Goal: Task Accomplishment & Management: Manage account settings

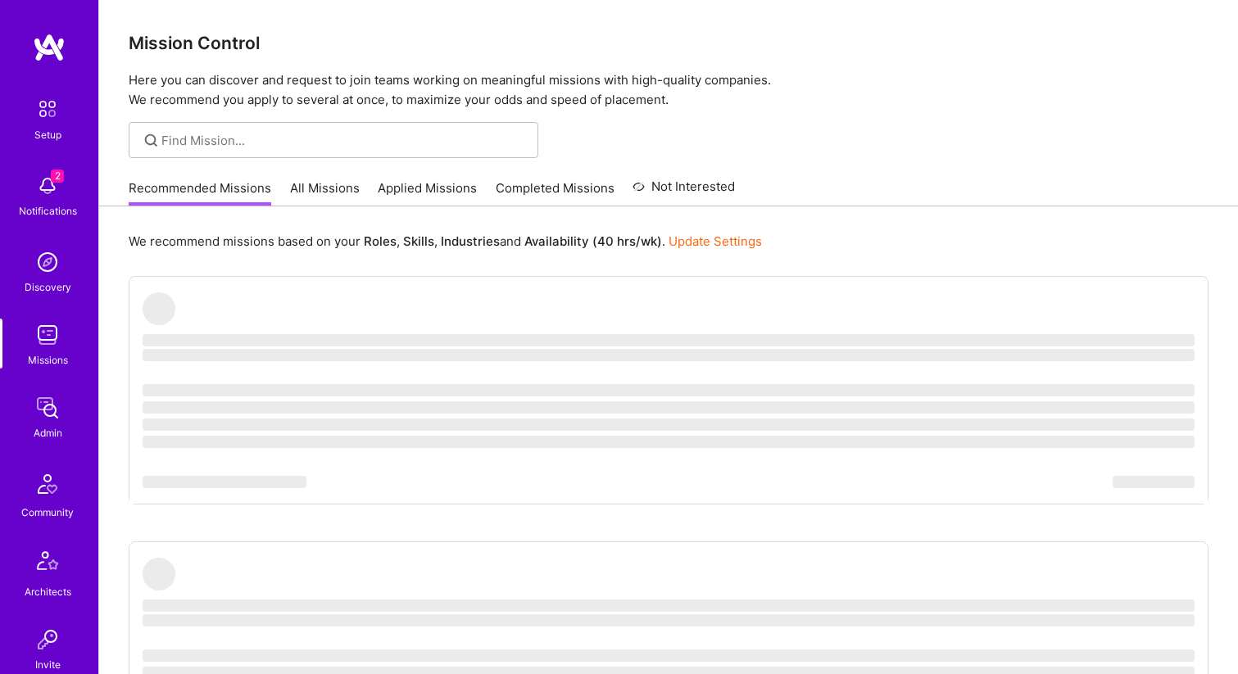
scroll to position [450, 0]
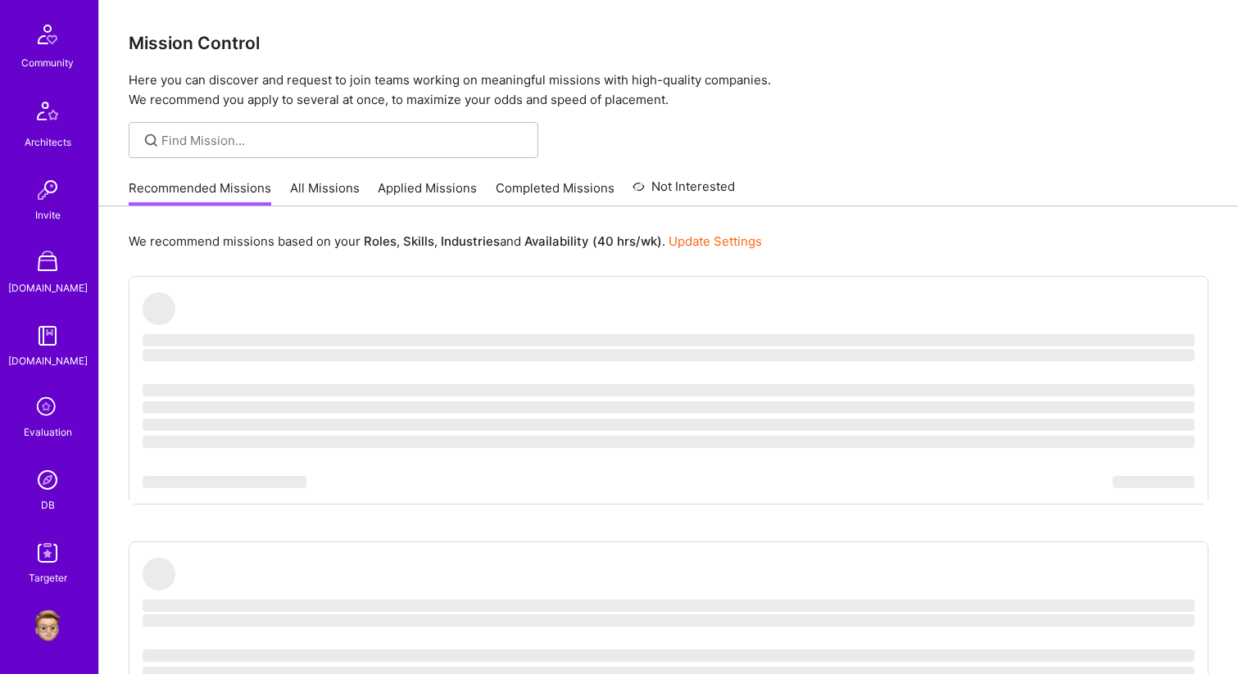
click at [41, 482] on img at bounding box center [47, 480] width 33 height 33
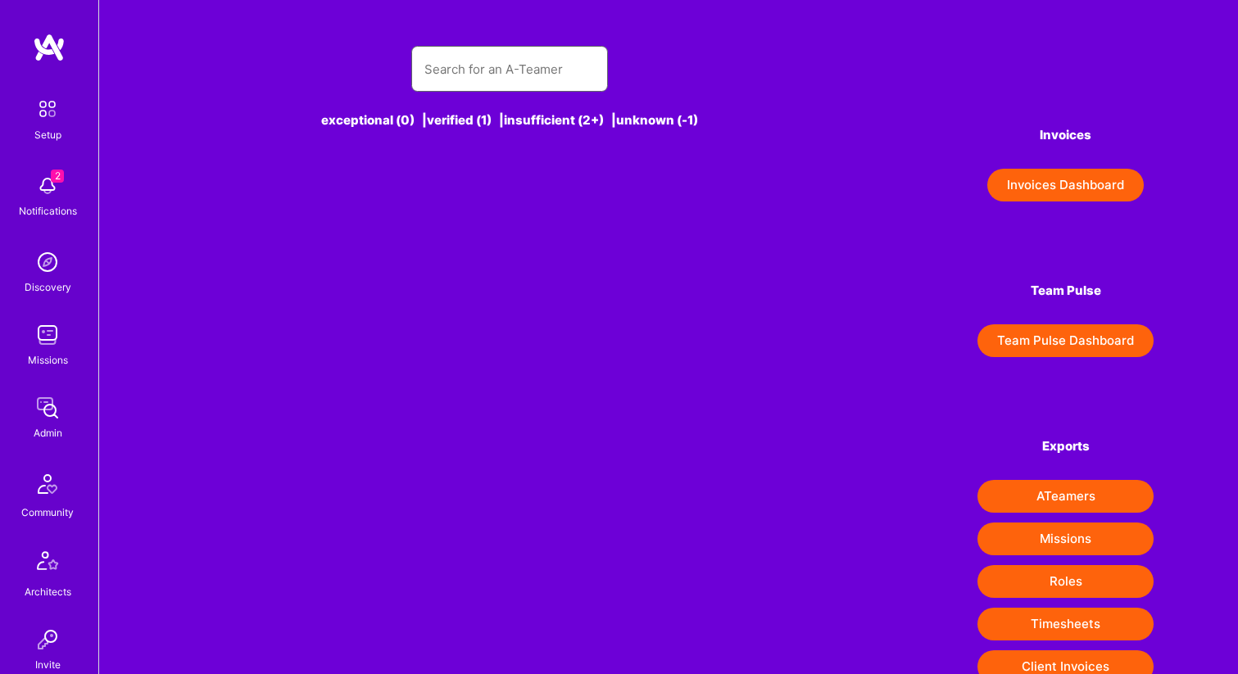
click at [437, 72] on input "text" at bounding box center [509, 69] width 170 height 42
paste input "nicowinckler@gmail.com"
type input "nicowinckler@gmail.com"
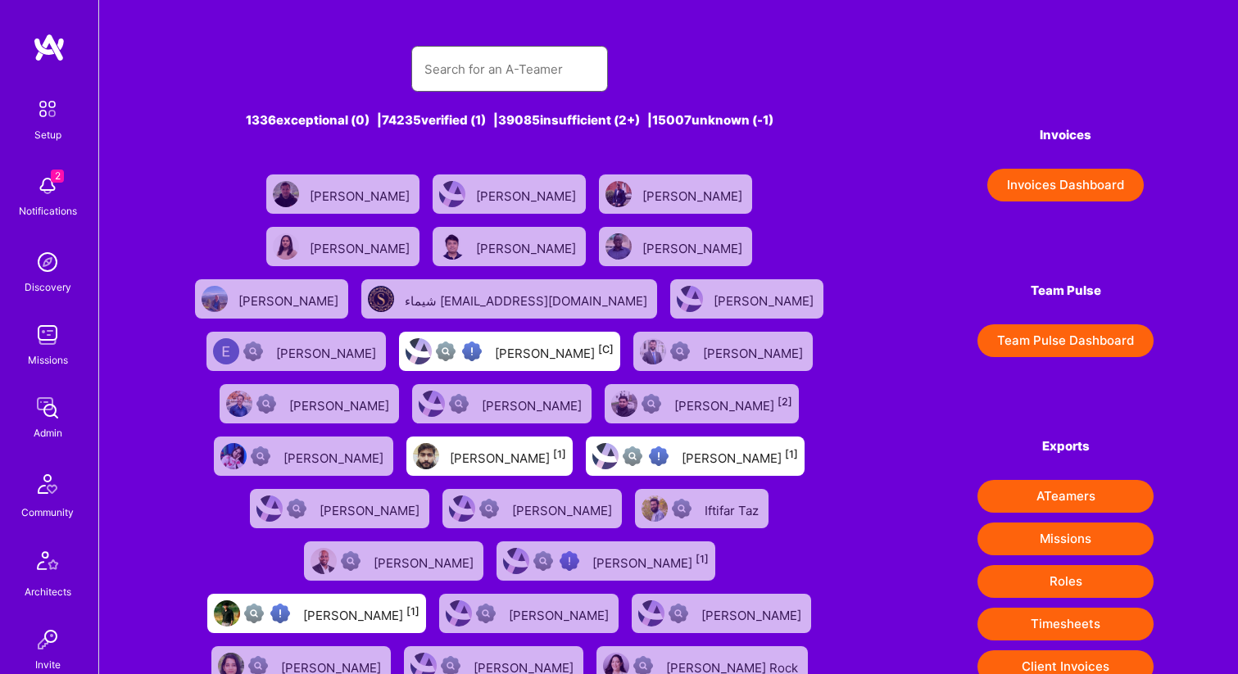
paste input "nicowinckler@gmail.com"
type input "nicowinckler@gmail.com"
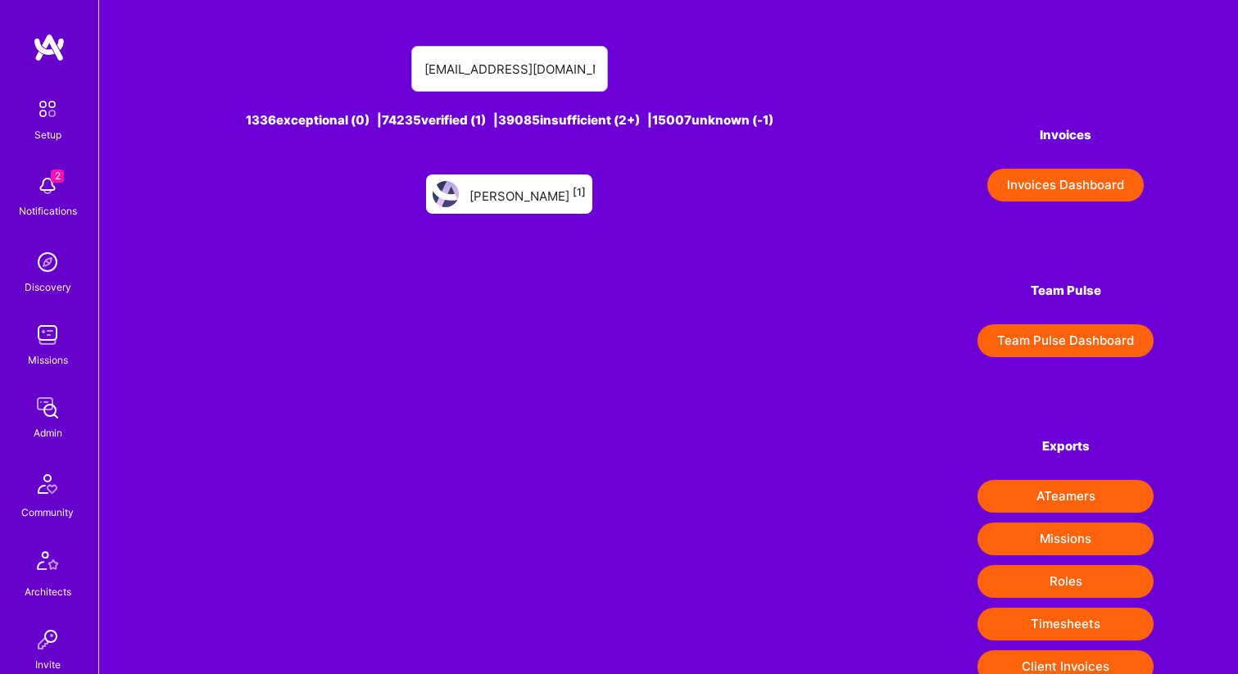
click at [514, 198] on div "Nicolas Winckler [1]" at bounding box center [527, 193] width 116 height 21
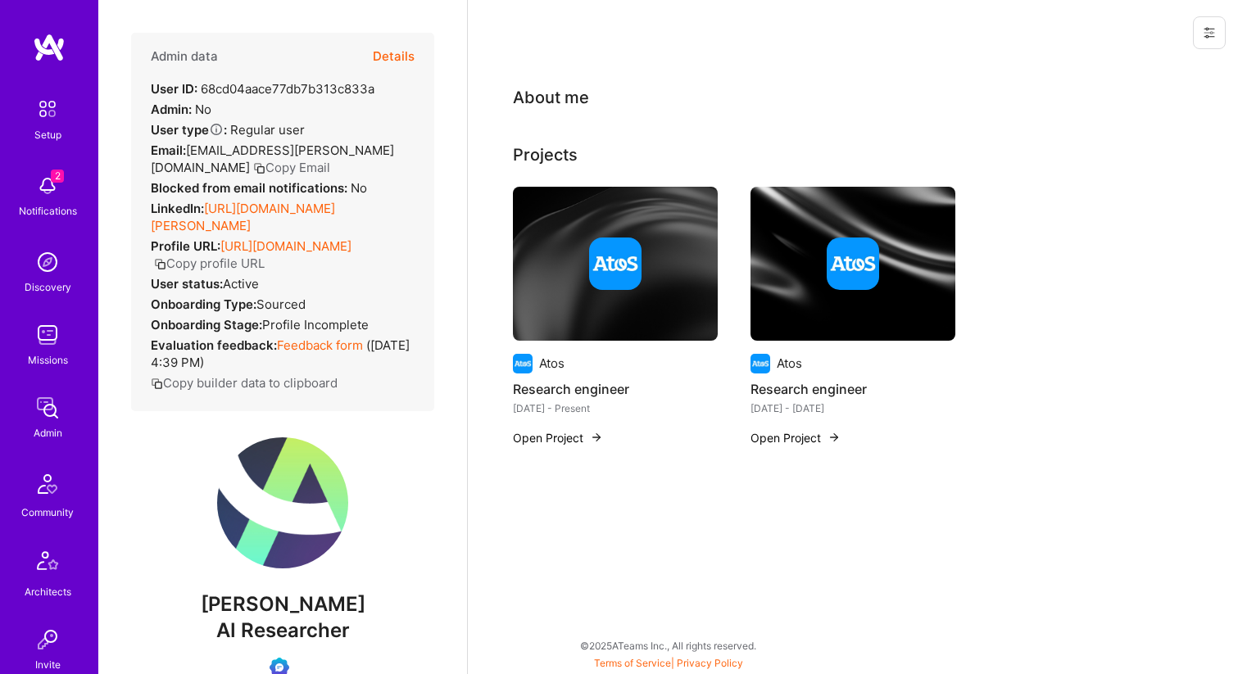
click at [274, 89] on div "User ID: 68cd04aace77db7b313c833a" at bounding box center [263, 88] width 224 height 17
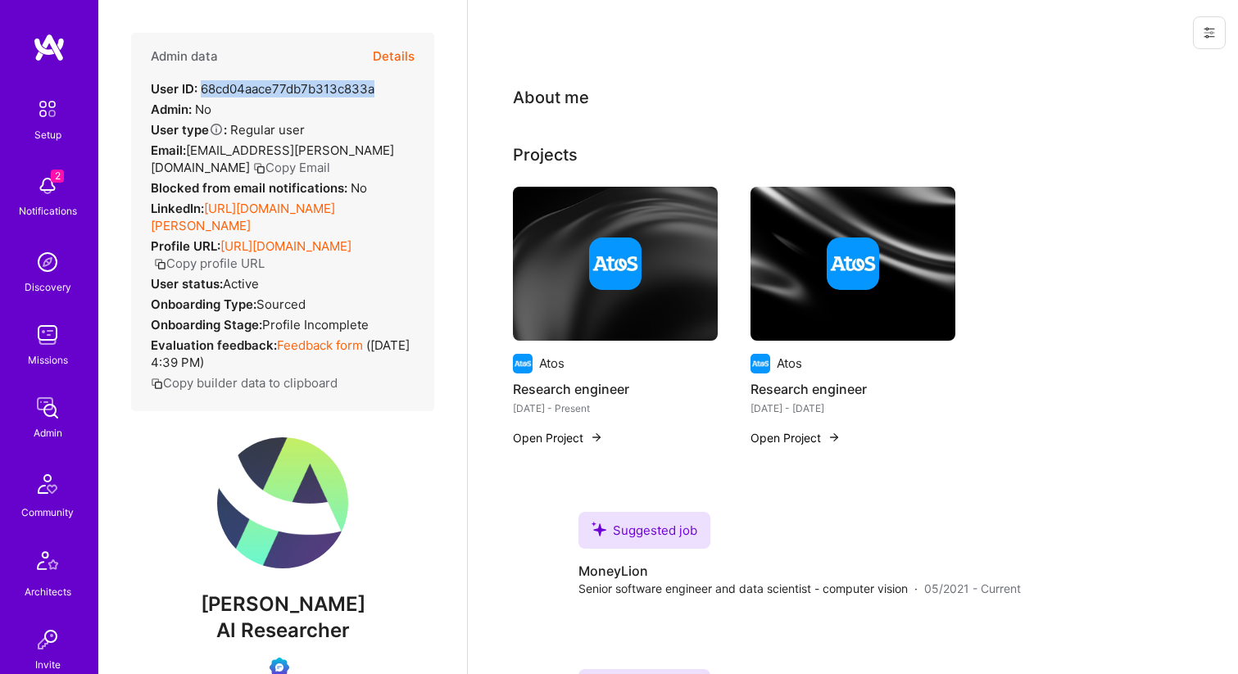
copy div "68cd04aace77db7b313c833a"
click at [253, 174] on button "Copy Email" at bounding box center [291, 167] width 77 height 17
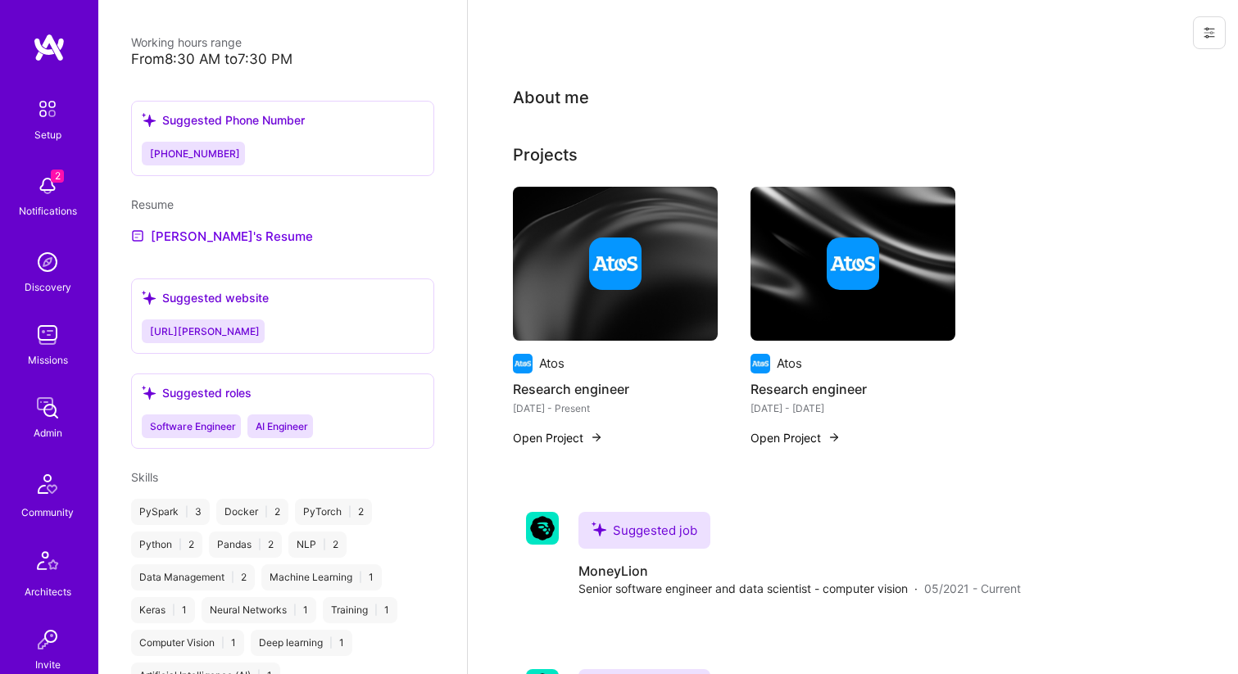
scroll to position [1430, 0]
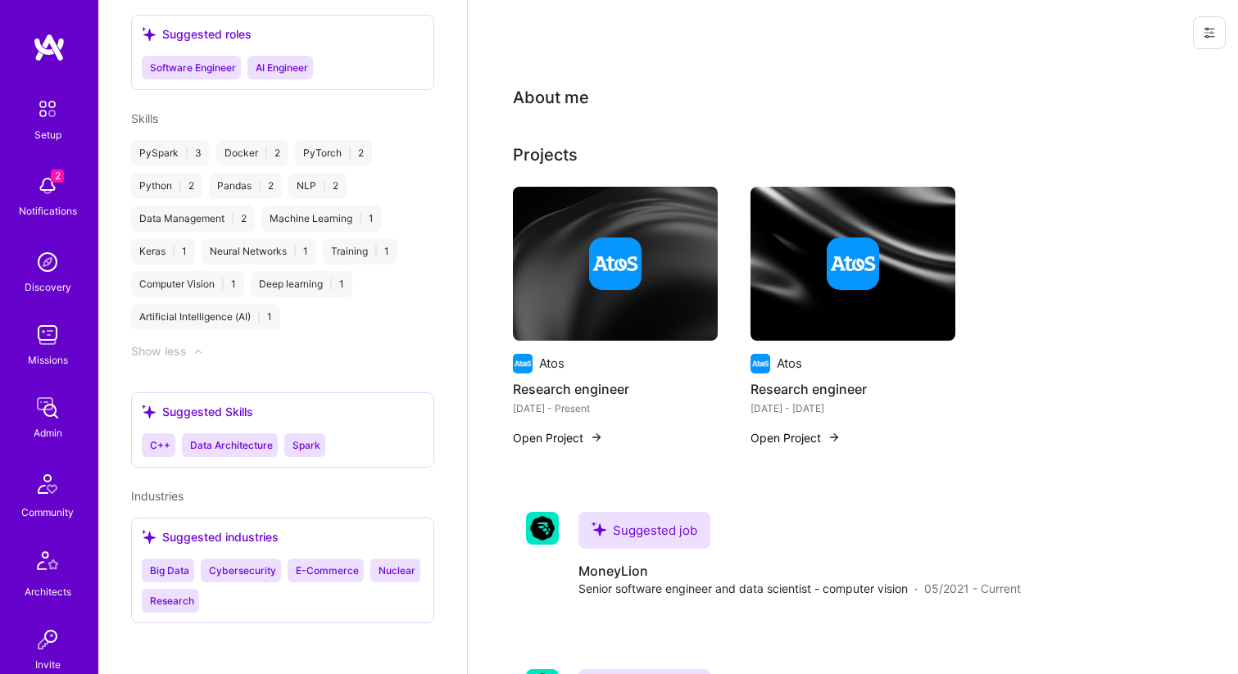
click at [1218, 28] on button at bounding box center [1209, 32] width 33 height 33
click at [1134, 70] on button "Login as Nicolas" at bounding box center [1139, 70] width 173 height 42
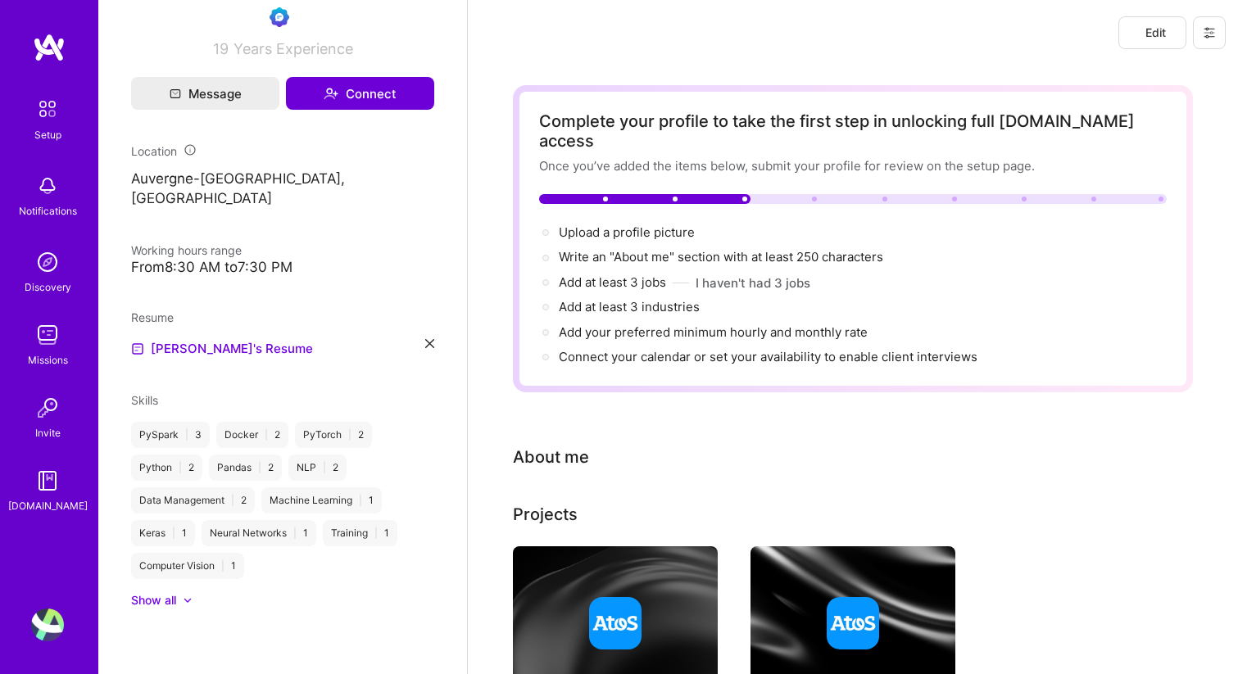
scroll to position [226, 0]
